Goal: Task Accomplishment & Management: Manage account settings

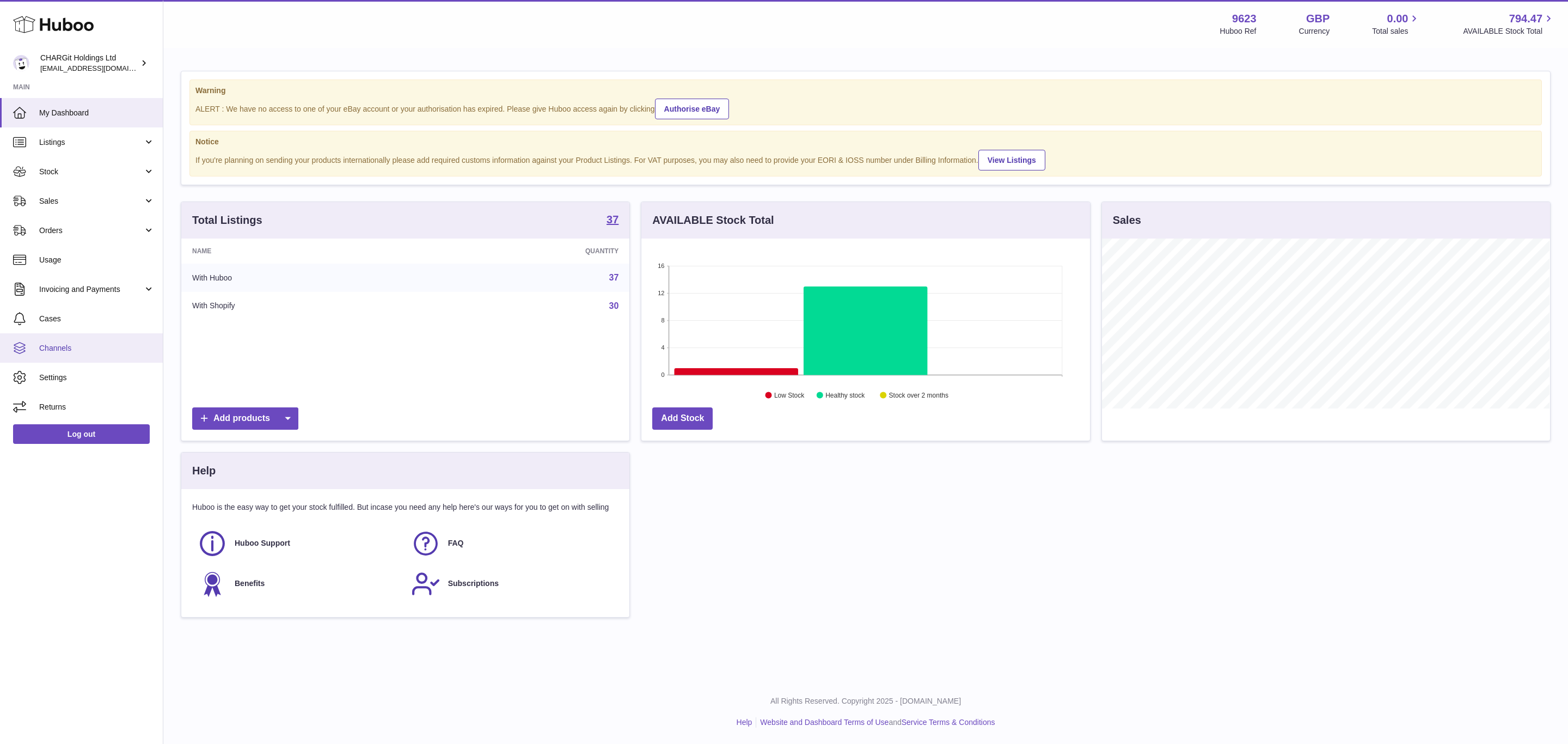
click at [91, 355] on link "Channels" at bounding box center [82, 348] width 163 height 30
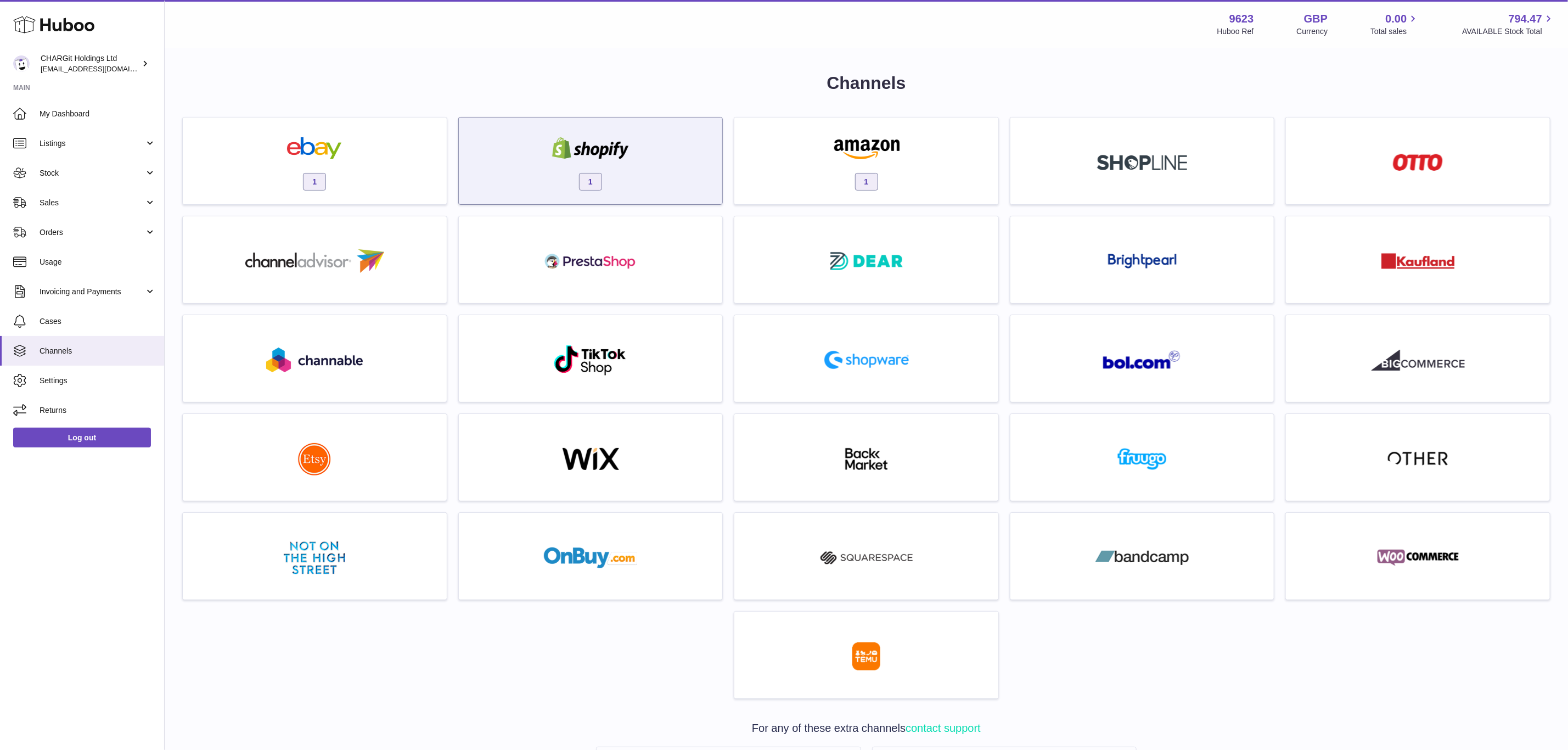
click at [593, 175] on span "1" at bounding box center [590, 181] width 23 height 18
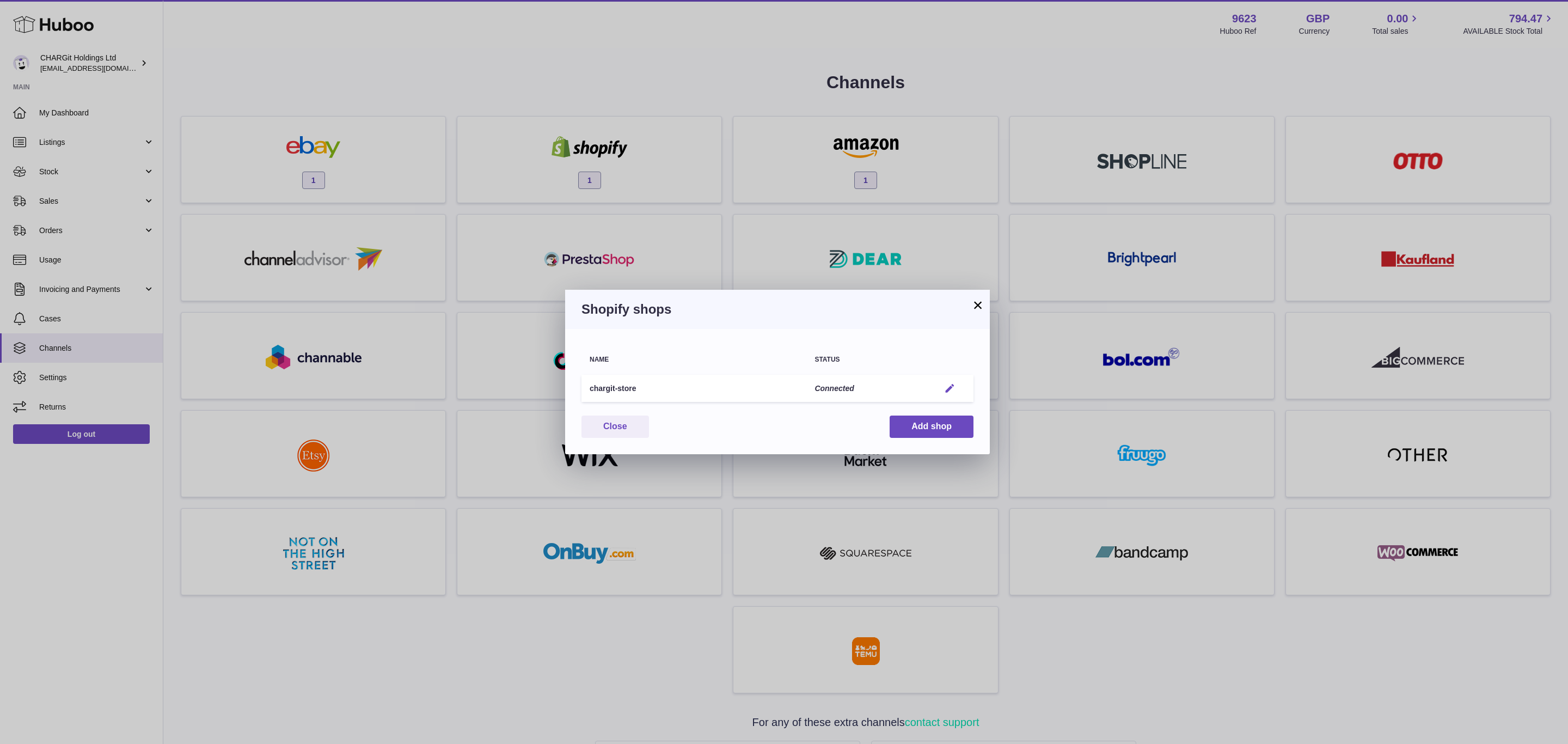
click at [948, 387] on em "button" at bounding box center [949, 388] width 11 height 11
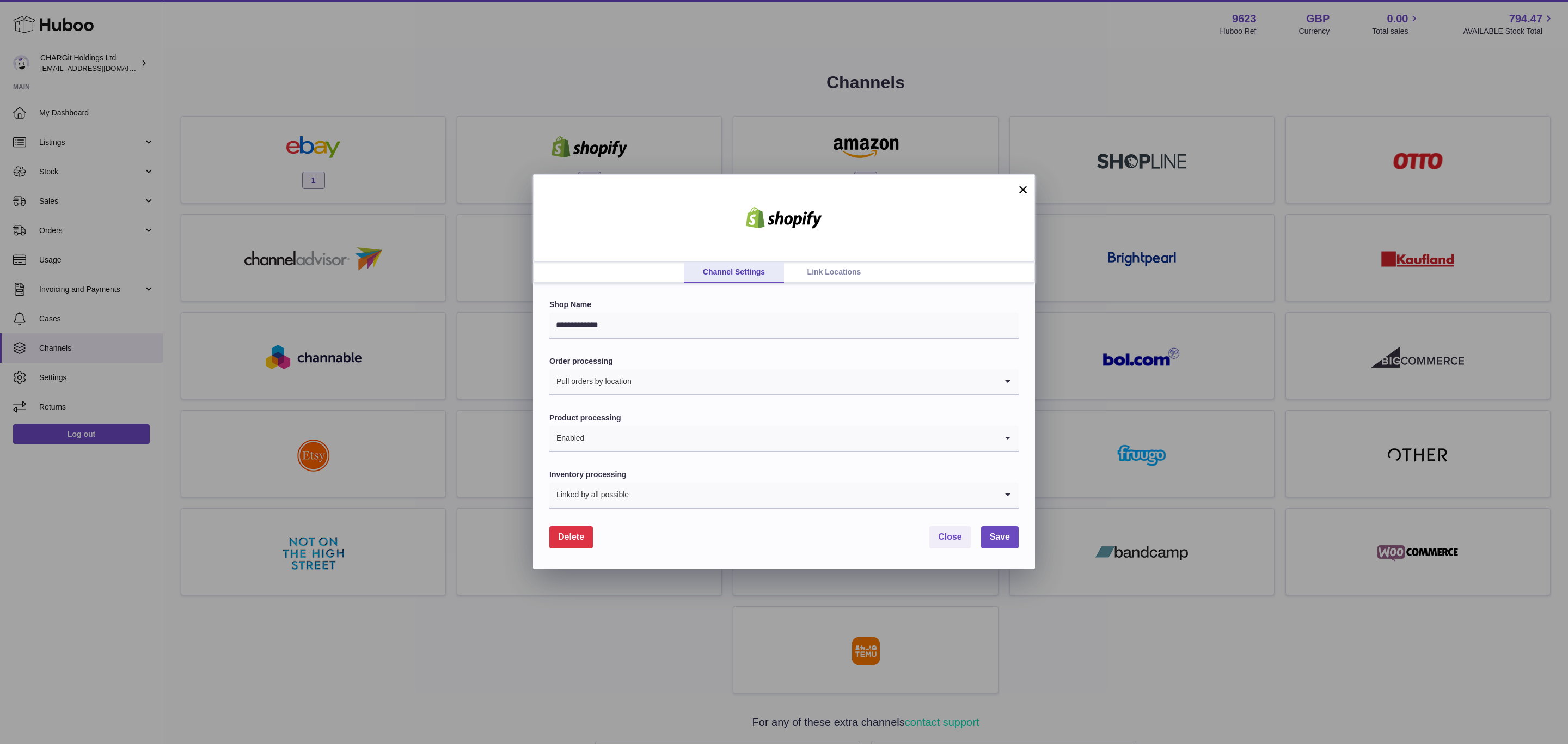
click at [835, 274] on link "Link Locations" at bounding box center [834, 272] width 100 height 20
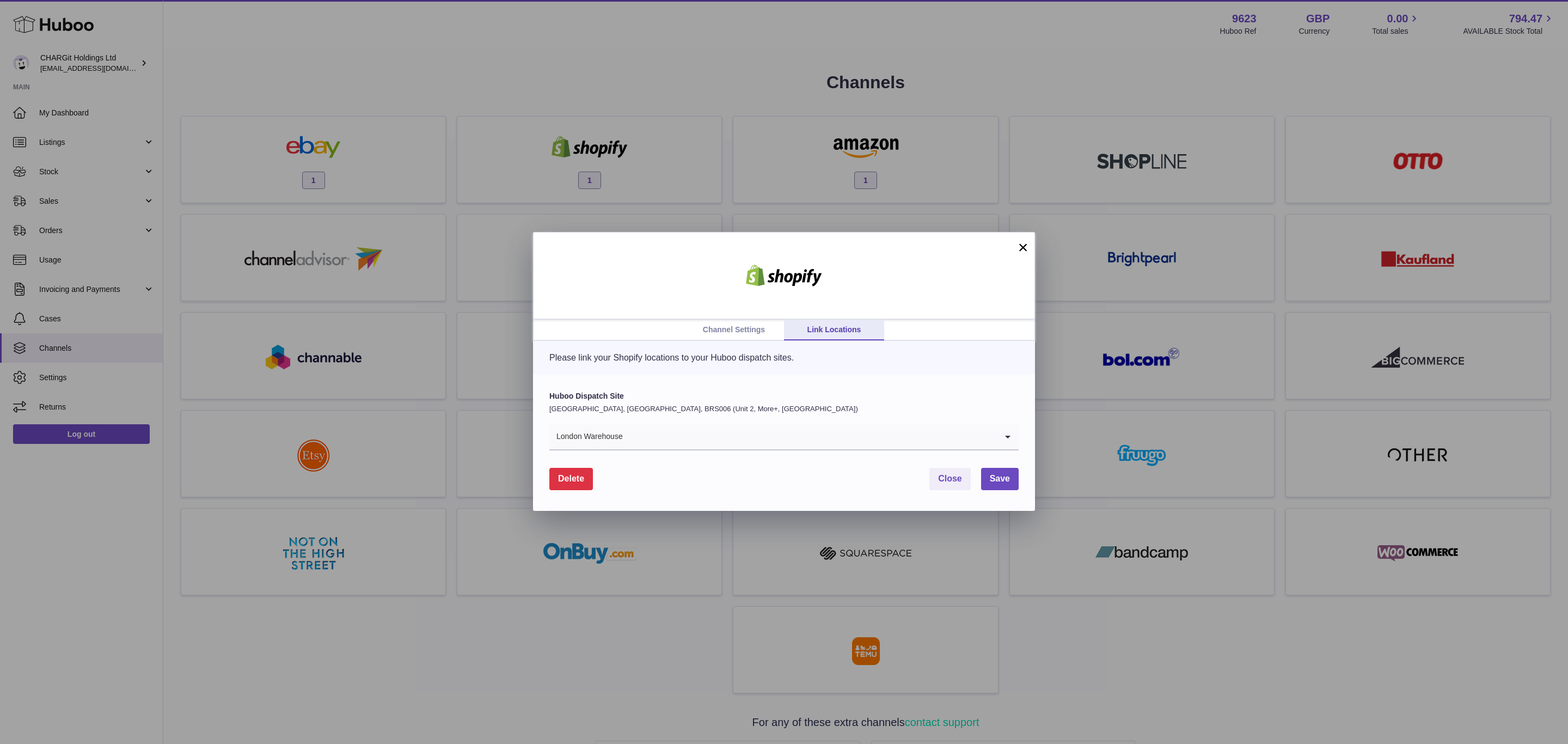
click at [699, 448] on input "Search for option" at bounding box center [809, 436] width 373 height 25
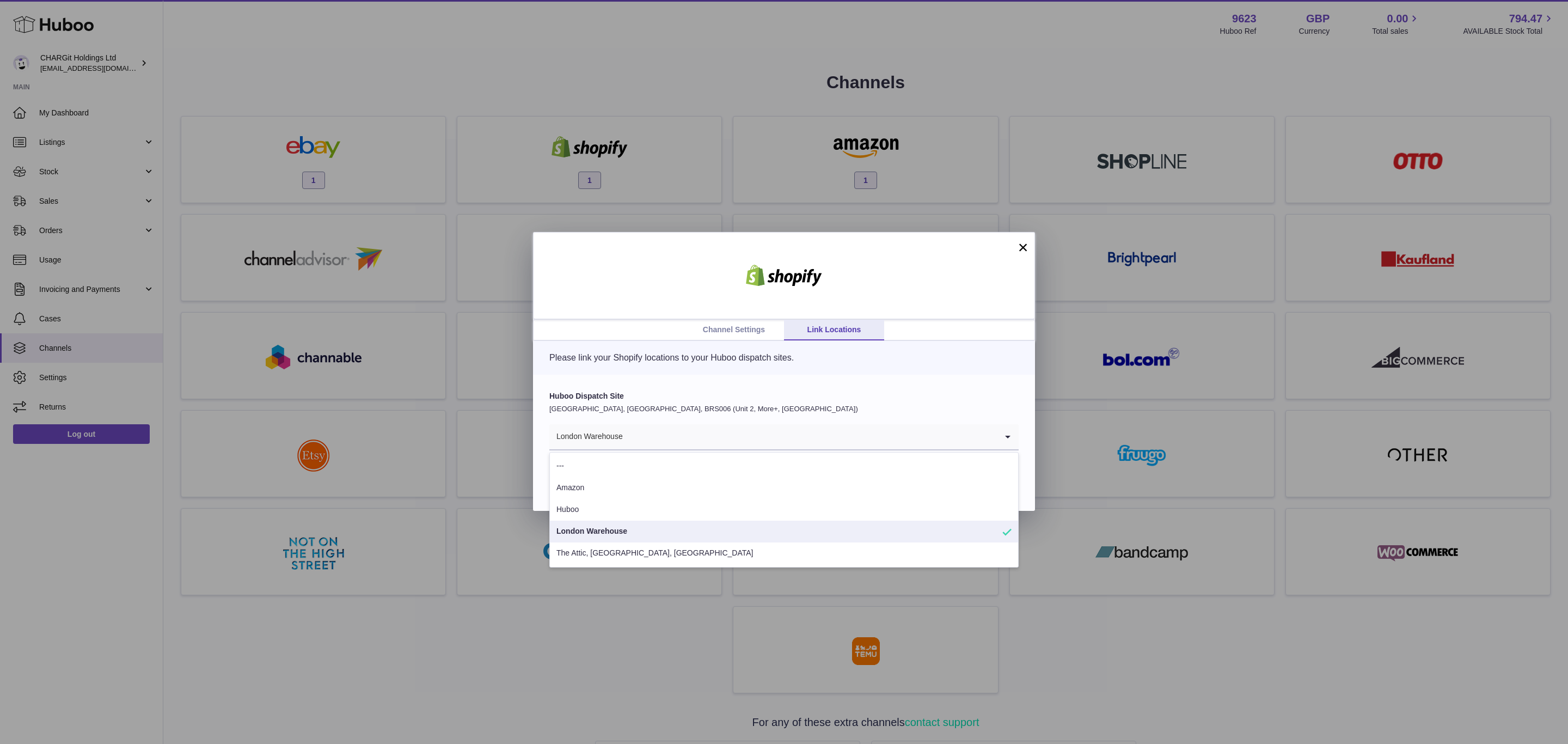
click at [892, 392] on label "Huboo Dispatch Site" at bounding box center [784, 396] width 470 height 10
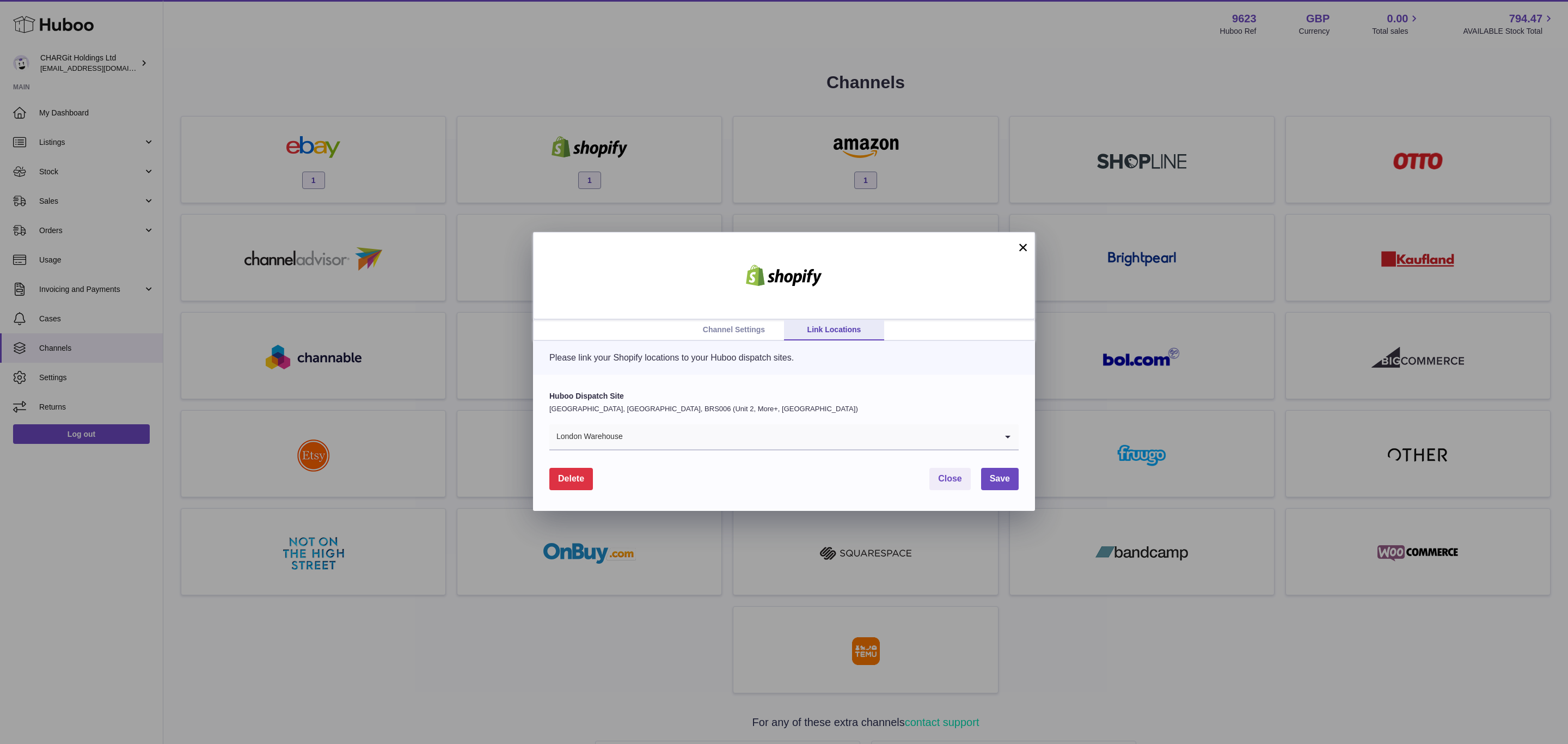
click at [1024, 250] on button "×" at bounding box center [1022, 247] width 13 height 13
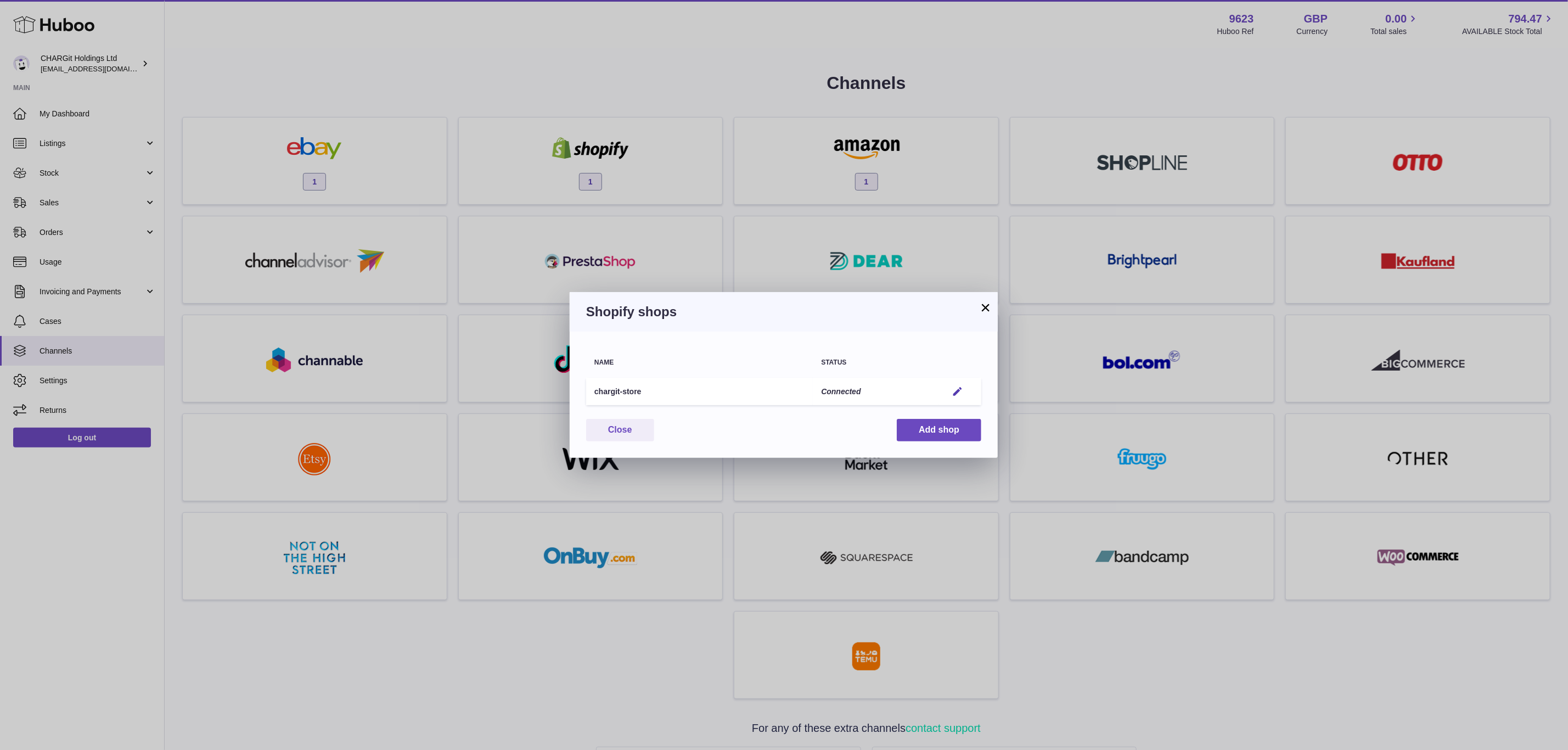
click at [987, 301] on button "×" at bounding box center [985, 307] width 13 height 13
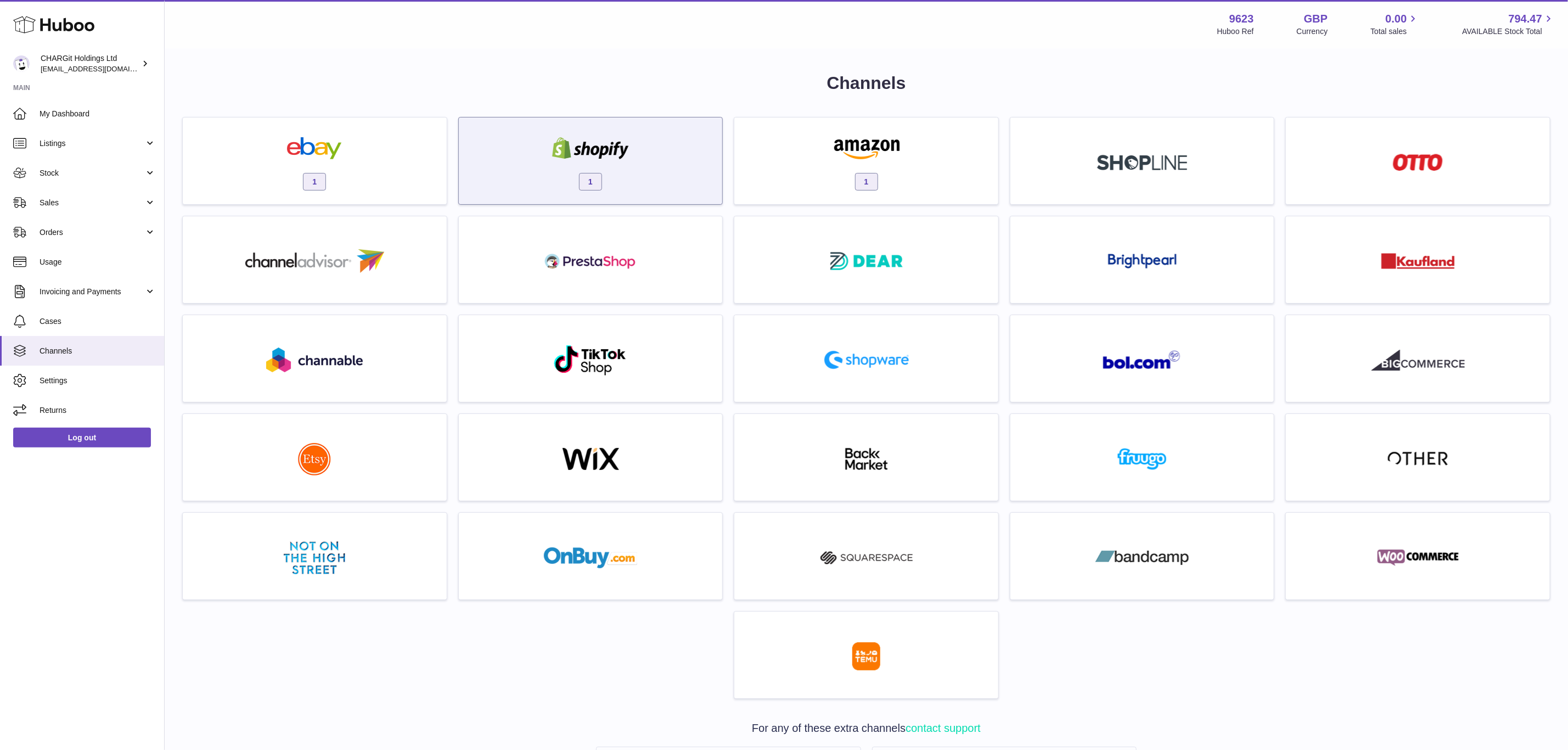
click at [513, 174] on div "1" at bounding box center [590, 163] width 253 height 70
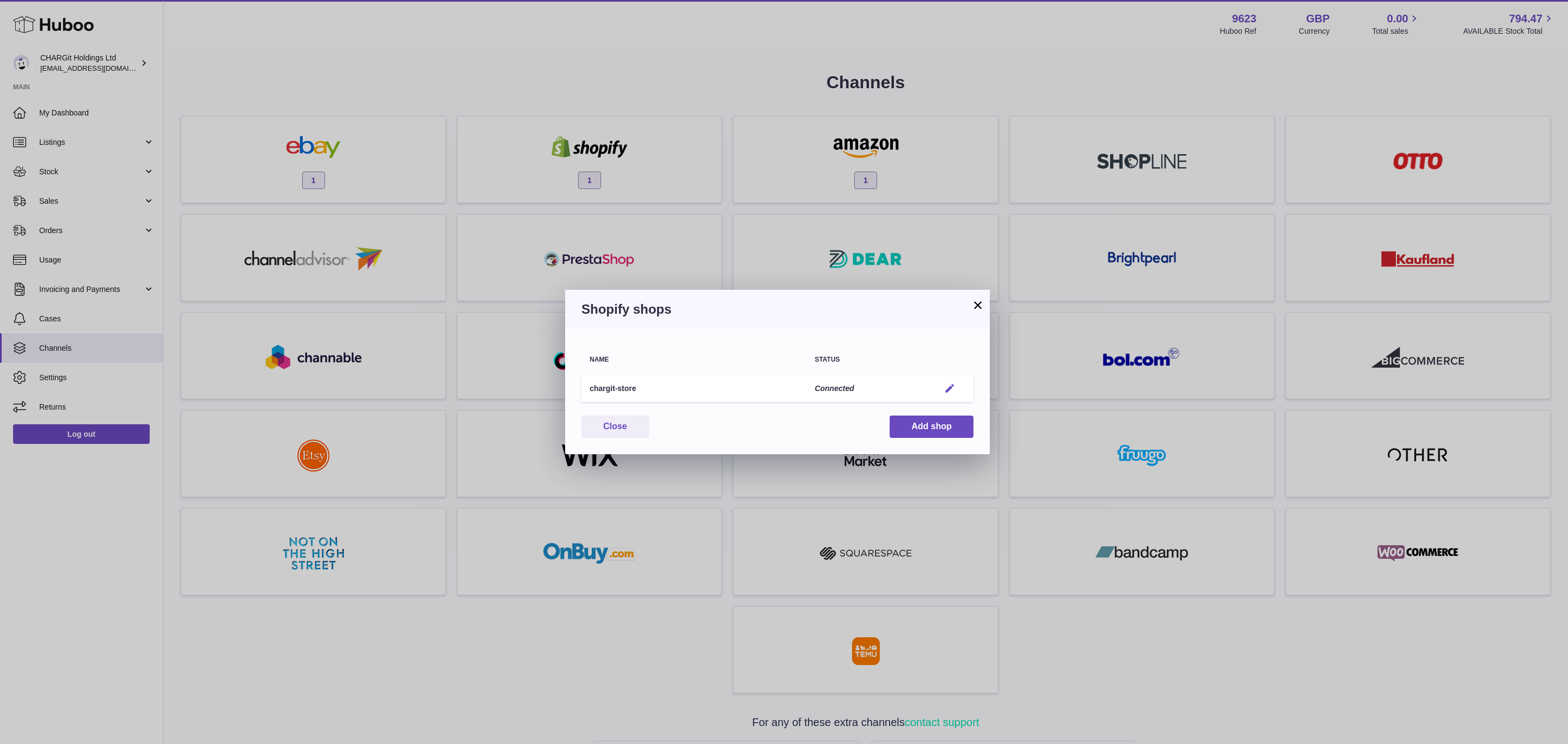
click at [949, 384] on em "button" at bounding box center [949, 388] width 11 height 11
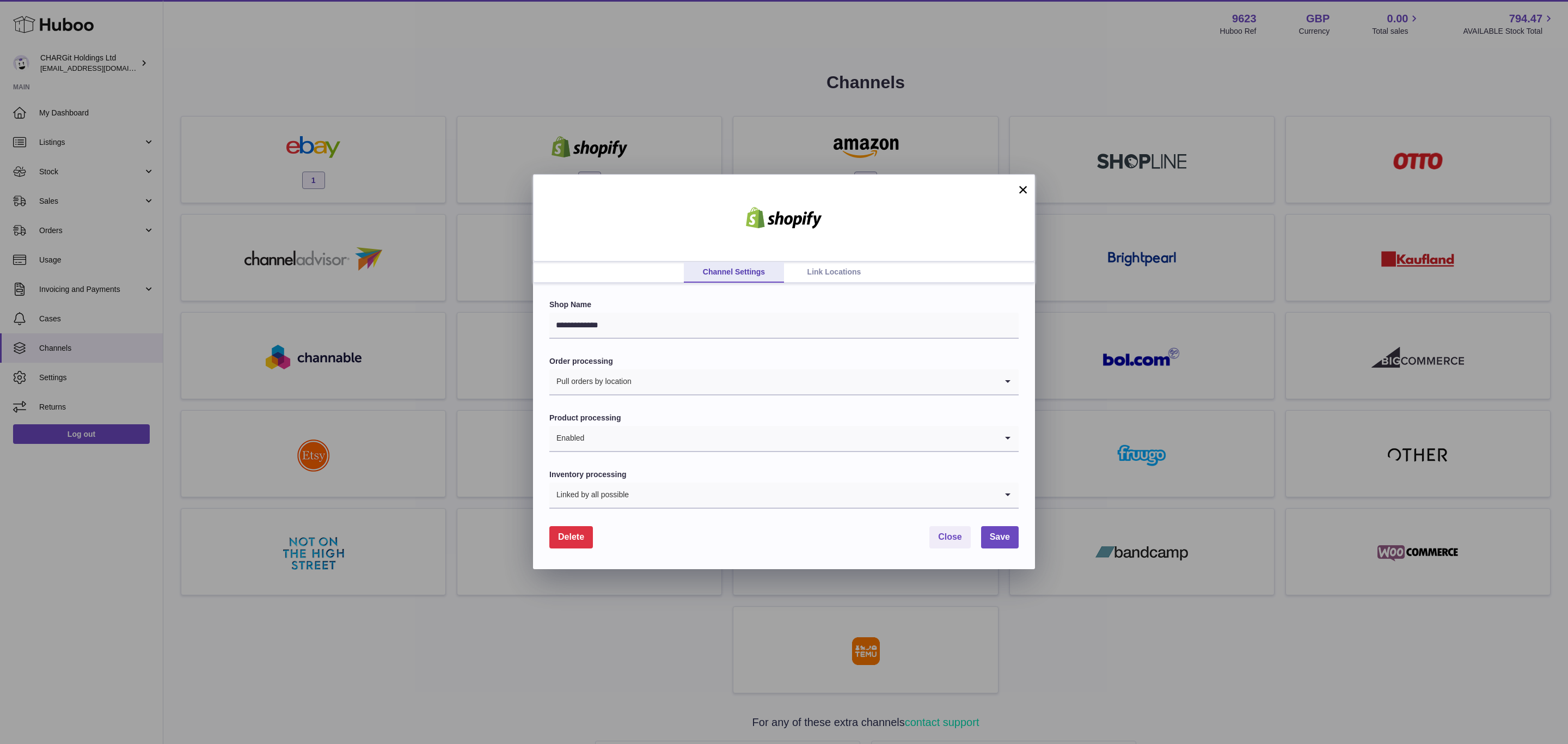
click at [838, 279] on link "Link Locations" at bounding box center [834, 272] width 100 height 20
